Goal: Obtain resource: Obtain resource

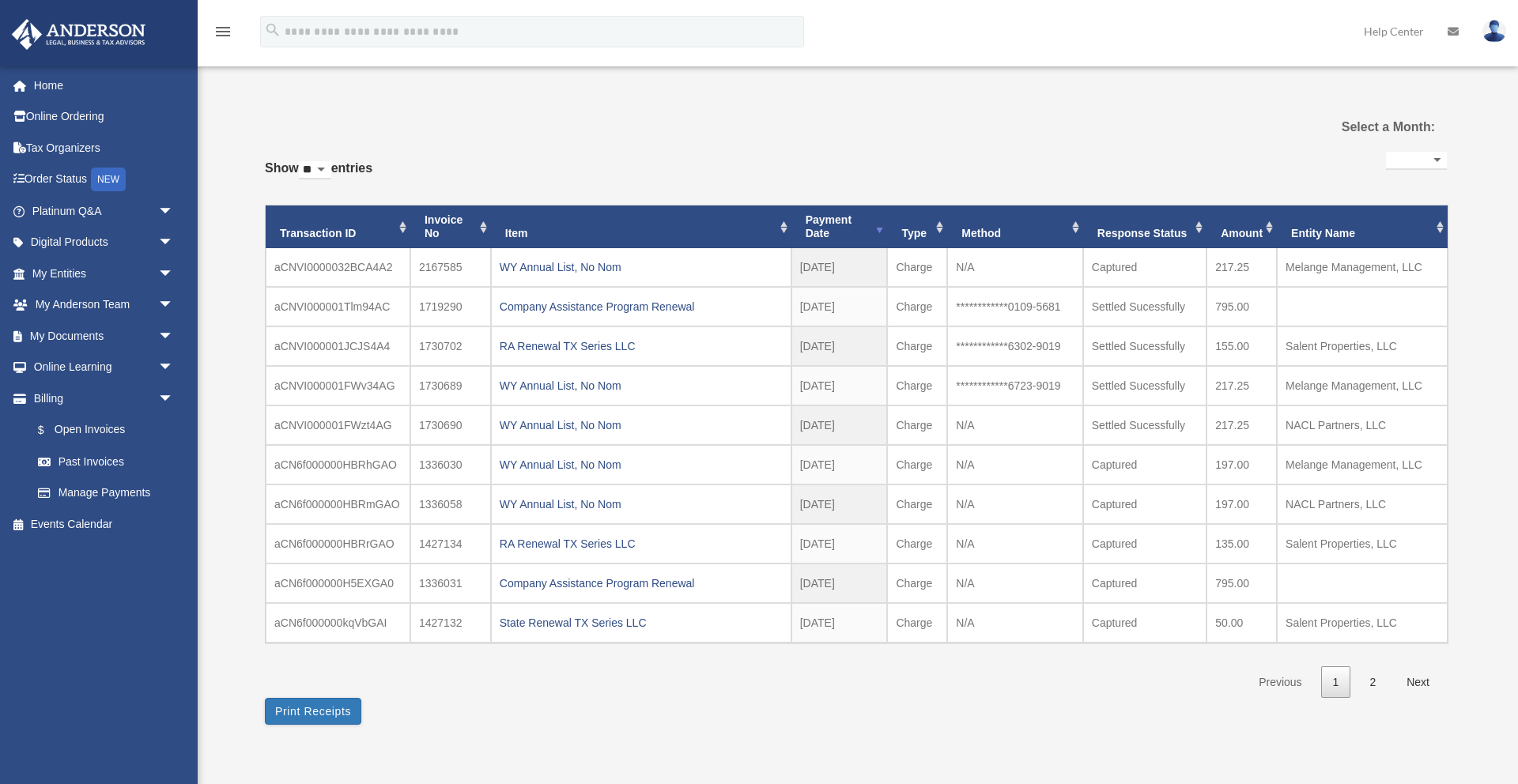
select select
click at [163, 240] on span "arrow_drop_down" at bounding box center [173, 243] width 31 height 32
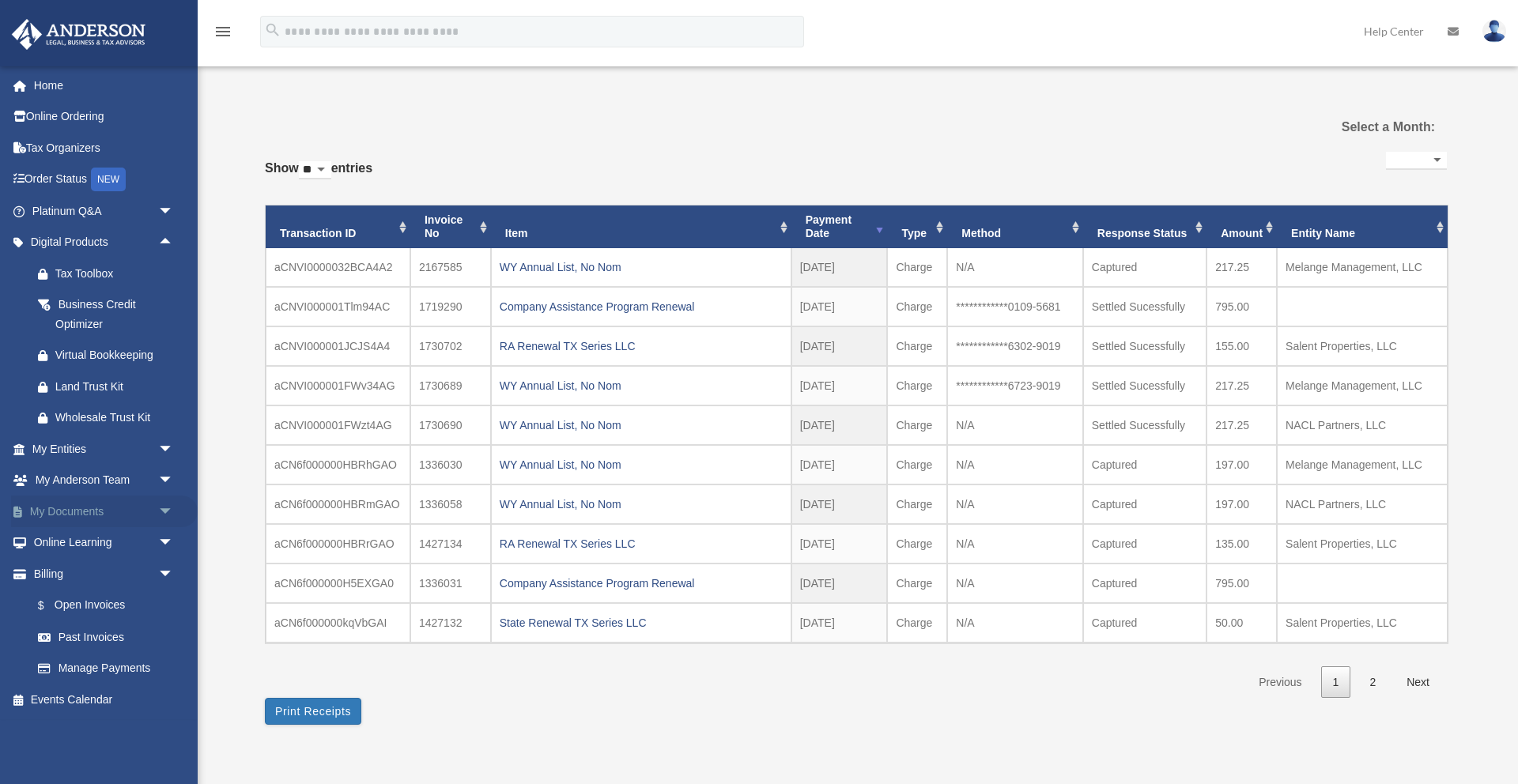
click at [163, 505] on span "arrow_drop_down" at bounding box center [173, 512] width 31 height 32
click at [102, 605] on link "Forms Library" at bounding box center [110, 605] width 175 height 31
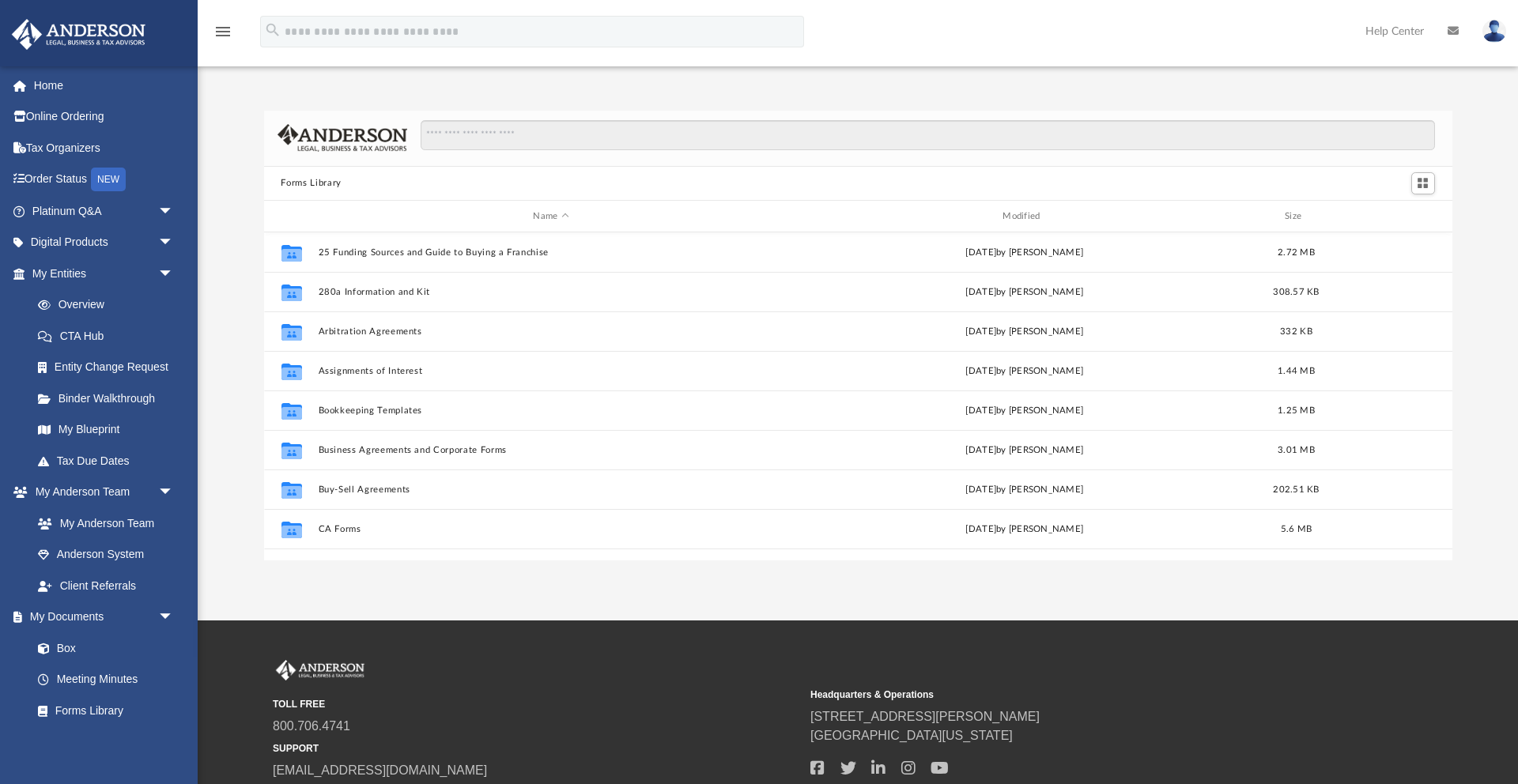
scroll to position [359, 1188]
click at [471, 131] on input "Search files and folders" at bounding box center [927, 135] width 1013 height 30
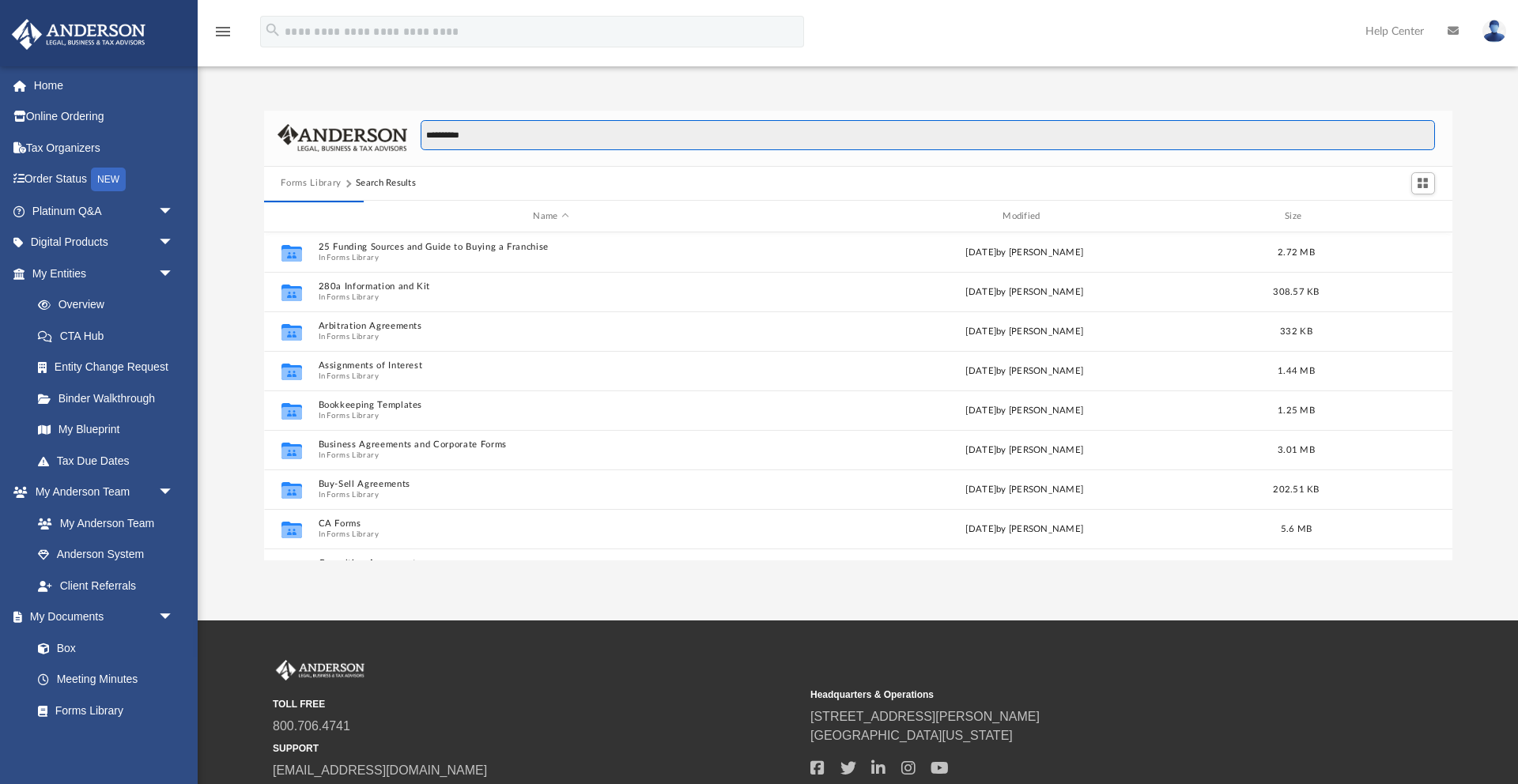
type input "**********"
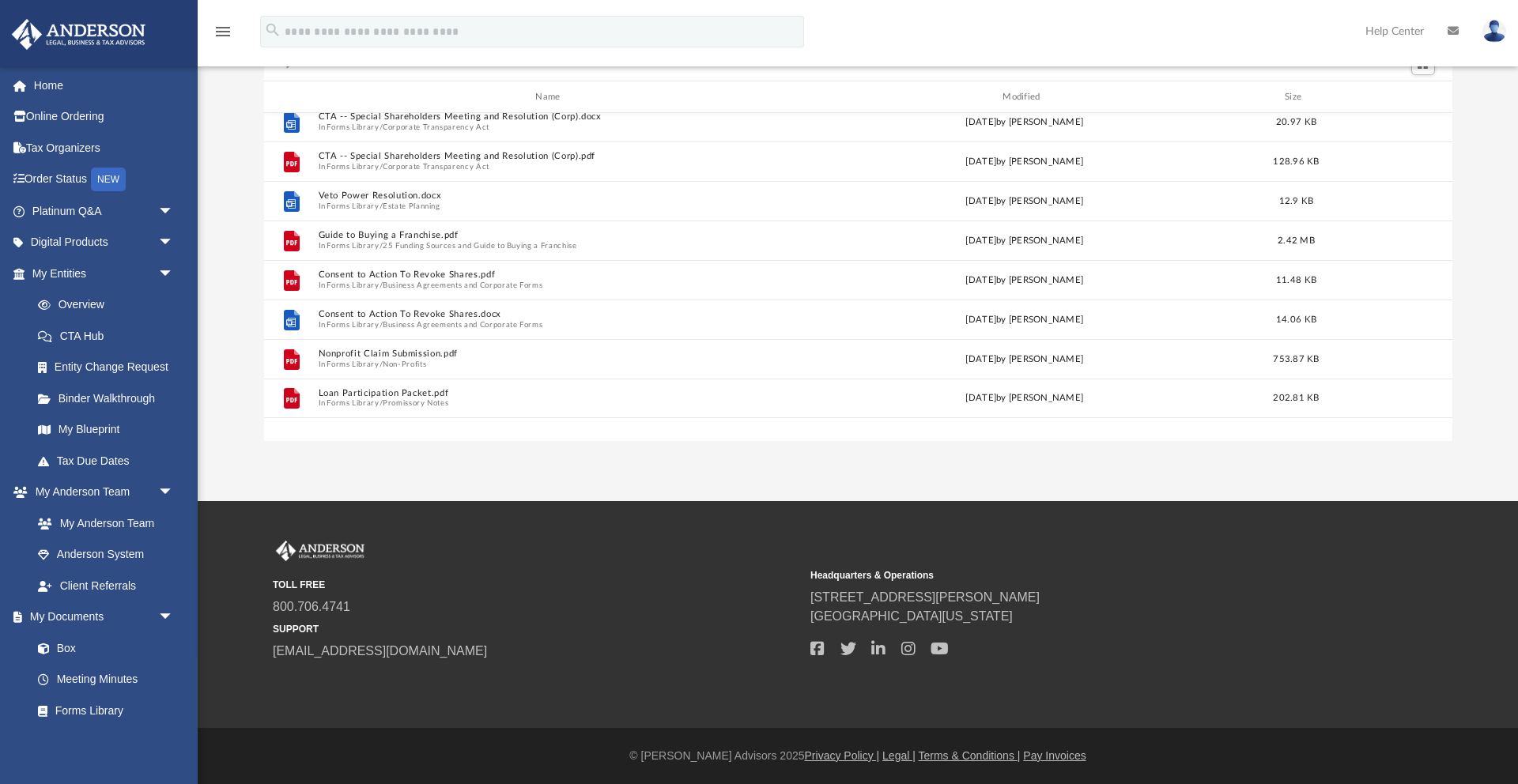
scroll to position [0, 0]
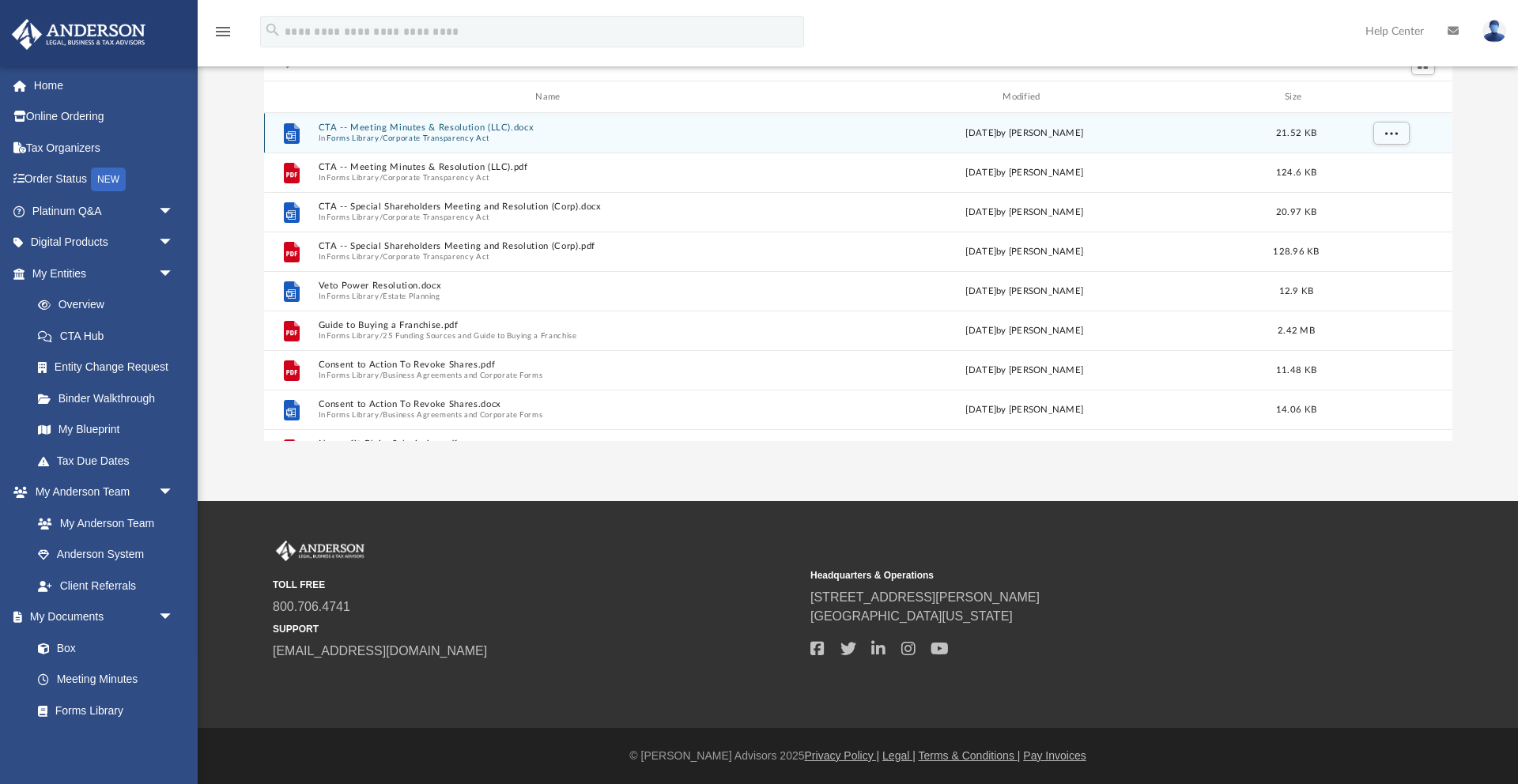
click at [468, 127] on button "CTA -- Meeting Minutes & Resolution (LLC).docx" at bounding box center [551, 128] width 466 height 10
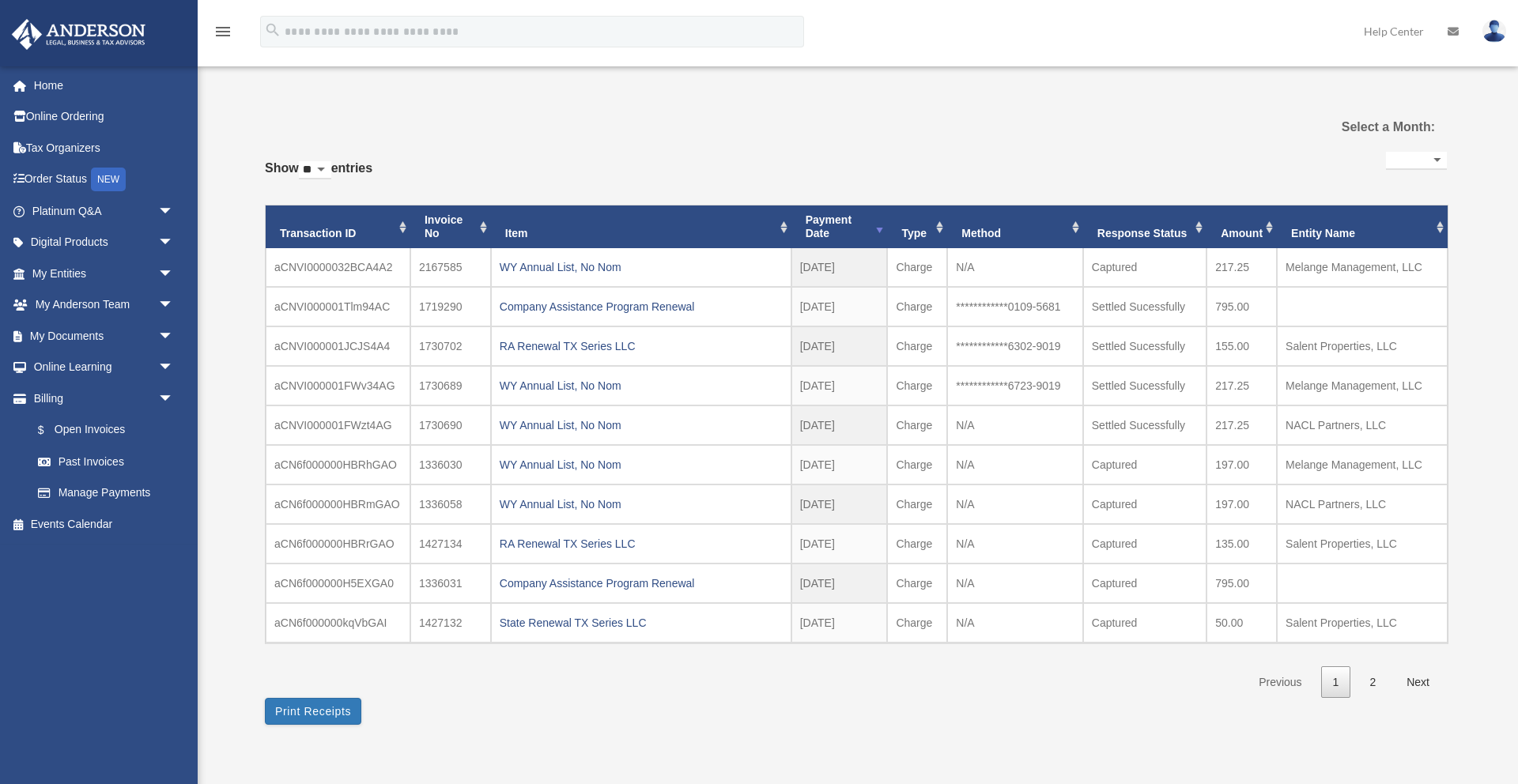
select select
